Goal: Information Seeking & Learning: Learn about a topic

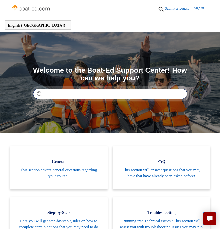
click at [43, 93] on input "Search" at bounding box center [110, 94] width 154 height 10
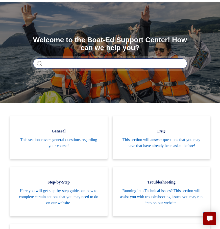
scroll to position [40, 0]
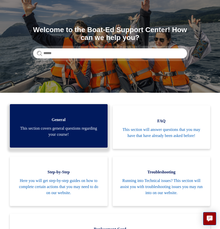
click at [59, 123] on span "General" at bounding box center [58, 120] width 83 height 6
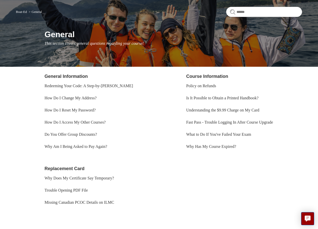
scroll to position [57, 0]
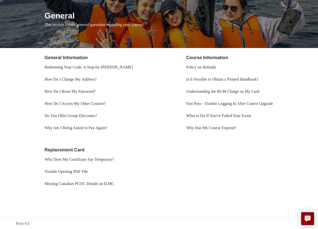
click at [77, 57] on link "General Information" at bounding box center [66, 57] width 43 height 5
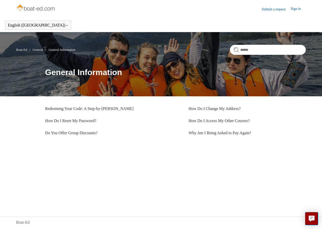
click at [294, 8] on link "Sign in" at bounding box center [297, 9] width 15 height 6
